Goal: Navigation & Orientation: Find specific page/section

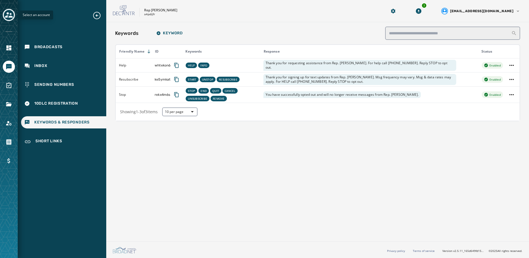
click at [10, 15] on icon "Toggle account select drawer" at bounding box center [9, 15] width 8 height 8
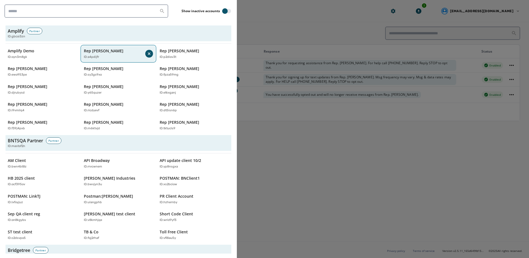
click at [111, 54] on div "Rep [PERSON_NAME] ID: a4pdijfr" at bounding box center [115, 53] width 62 height 11
click at [116, 53] on p "Rep [PERSON_NAME]" at bounding box center [104, 51] width 40 height 6
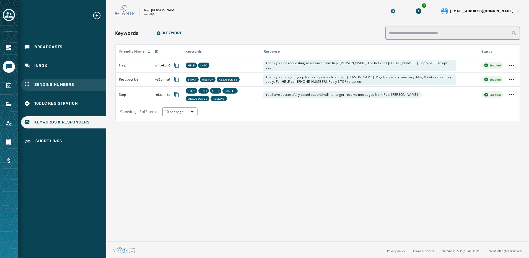
click at [76, 81] on div "Sending Numbers" at bounding box center [63, 85] width 85 height 12
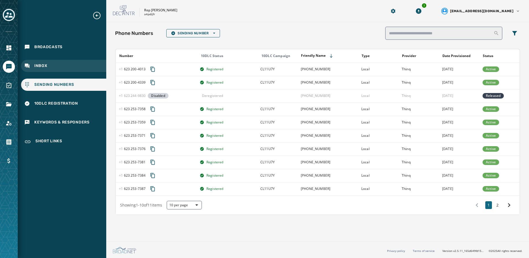
click at [70, 68] on div "Inbox" at bounding box center [63, 66] width 85 height 12
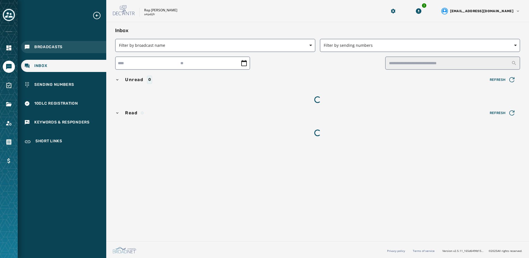
click at [77, 48] on div "Broadcasts" at bounding box center [63, 47] width 85 height 12
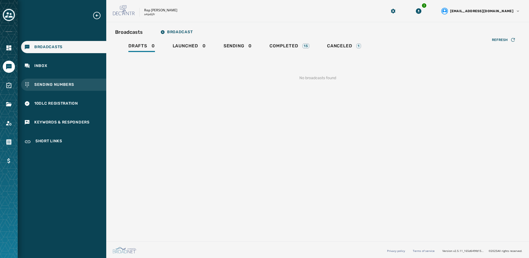
click at [81, 79] on div "Sending Numbers" at bounding box center [63, 85] width 85 height 12
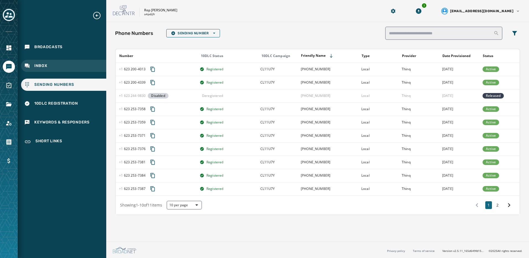
click at [77, 64] on div "Inbox" at bounding box center [63, 66] width 85 height 12
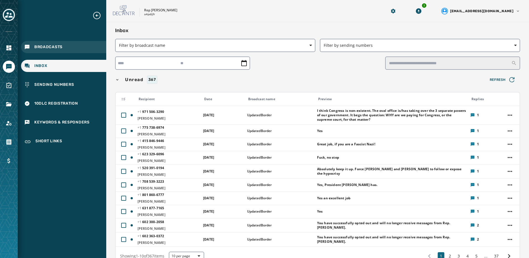
click at [71, 44] on div "Broadcasts" at bounding box center [63, 47] width 85 height 12
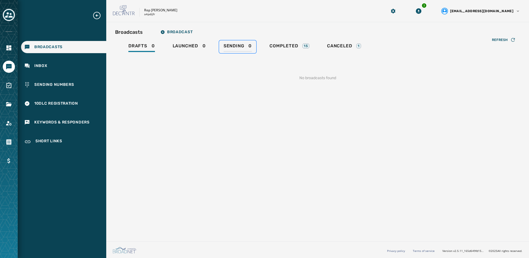
drag, startPoint x: 232, startPoint y: 41, endPoint x: 242, endPoint y: 41, distance: 10.5
click at [232, 41] on link "Sending 0" at bounding box center [237, 46] width 37 height 13
drag, startPoint x: 262, startPoint y: 40, endPoint x: 277, endPoint y: 42, distance: 15.6
click at [262, 40] on div "Broadcasts Broadcast Drafts 0 Launched 0 Sending 0 Completed 15 Canceled 1 Refr…" at bounding box center [317, 58] width 405 height 63
click at [278, 42] on link "Completed 15" at bounding box center [289, 46] width 49 height 13
